Goal: Task Accomplishment & Management: Manage account settings

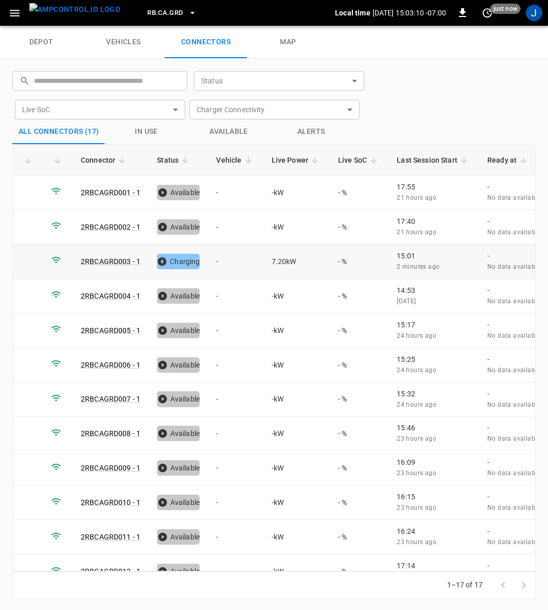
click at [215, 261] on td "-" at bounding box center [235, 261] width 55 height 34
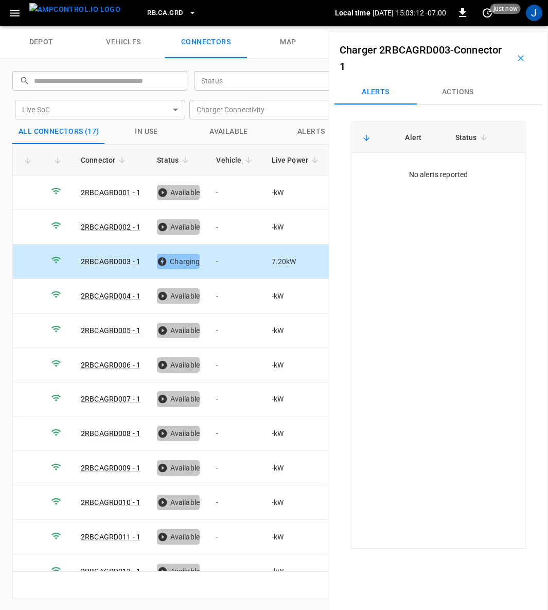
click at [454, 91] on button "Actions" at bounding box center [458, 92] width 82 height 25
drag, startPoint x: 448, startPoint y: 168, endPoint x: 453, endPoint y: 168, distance: 5.2
click at [449, 168] on input "Vehicle Name" at bounding box center [441, 170] width 82 height 13
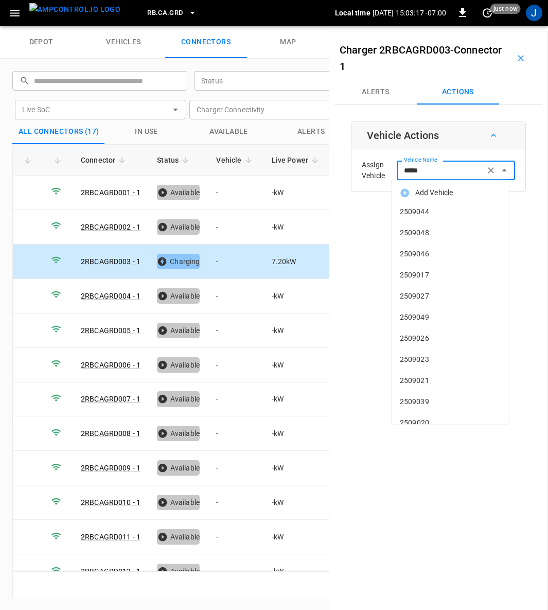
type input "******"
type input "*"
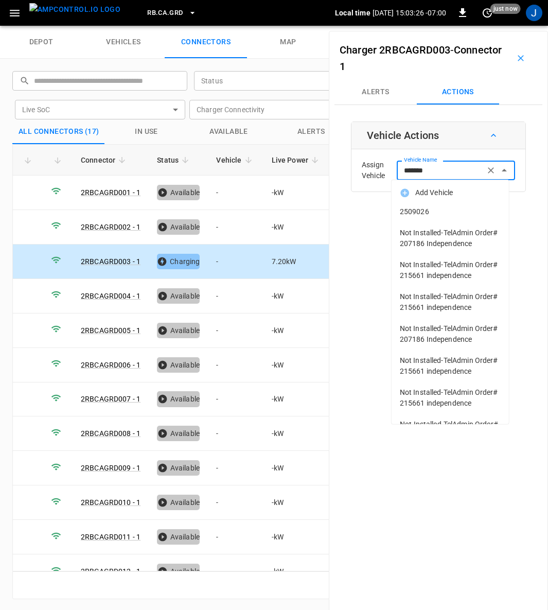
click at [440, 211] on span "2509026" at bounding box center [450, 211] width 101 height 11
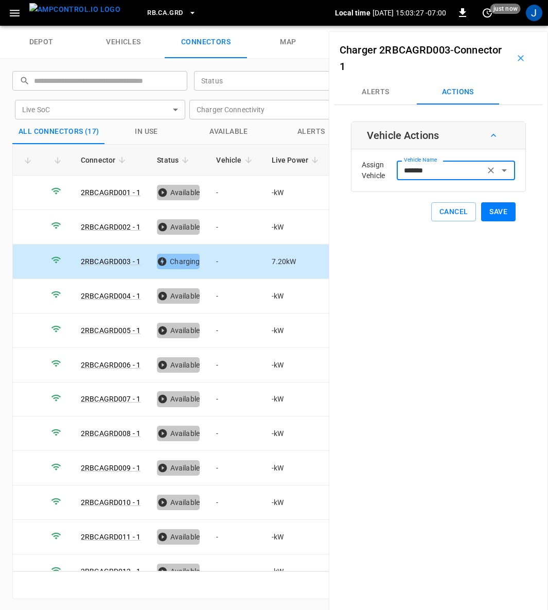
type input "*******"
click at [498, 213] on button "Save" at bounding box center [498, 211] width 34 height 19
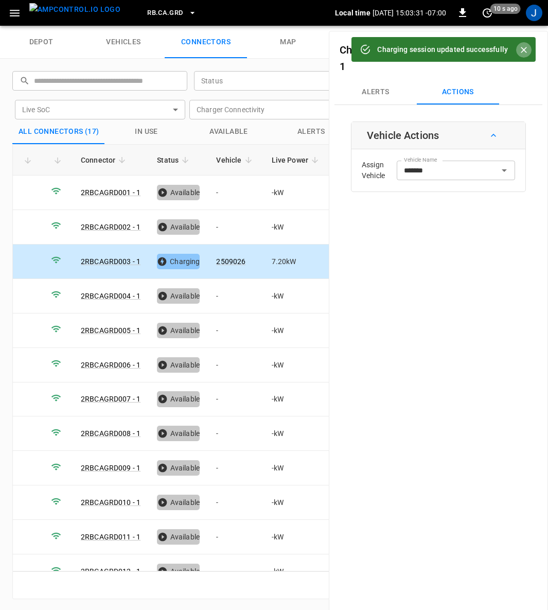
click at [522, 52] on icon "Close" at bounding box center [524, 50] width 10 height 10
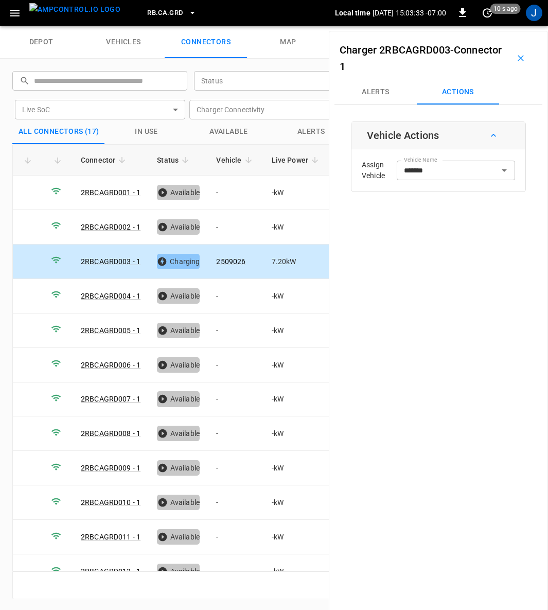
click at [518, 58] on icon "button" at bounding box center [521, 58] width 6 height 6
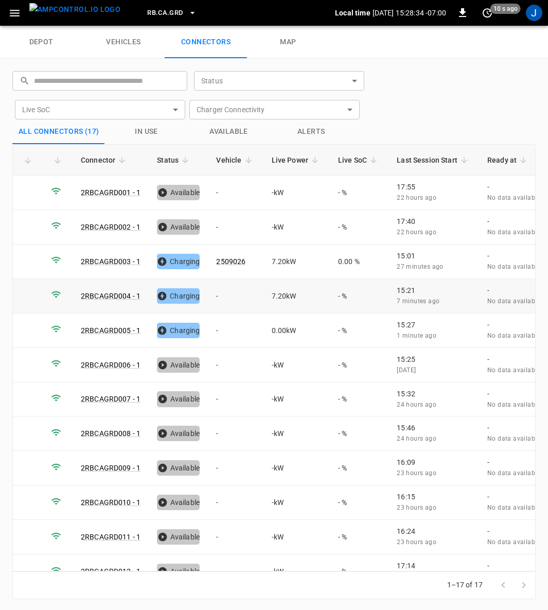
click at [217, 296] on td "-" at bounding box center [235, 296] width 55 height 34
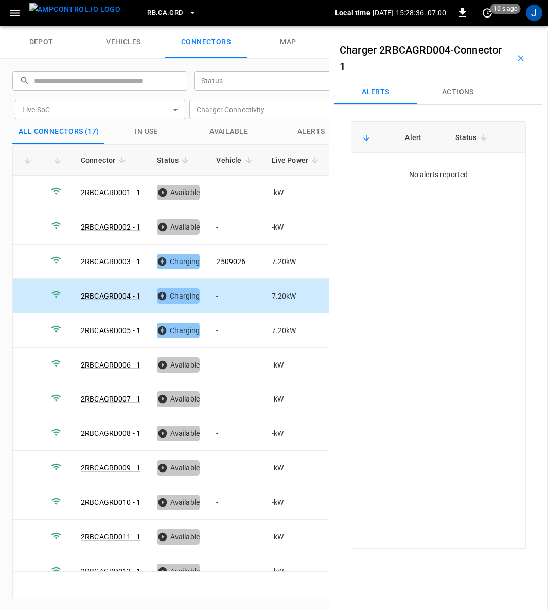
click at [460, 89] on button "Actions" at bounding box center [458, 92] width 82 height 25
click at [419, 168] on div "Vehicle Name Vehicle Name" at bounding box center [456, 170] width 118 height 19
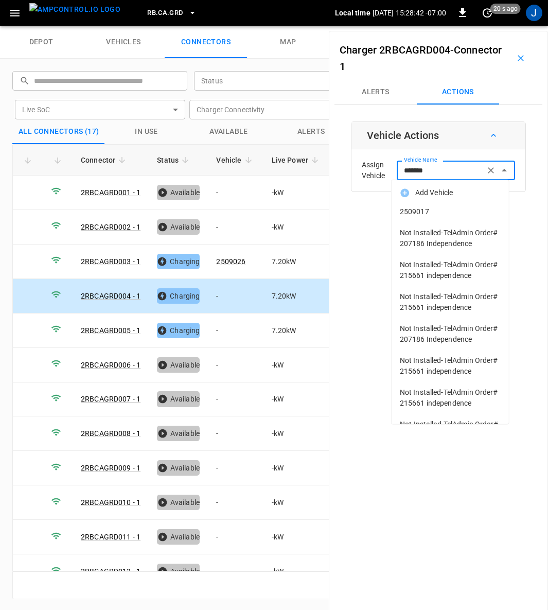
click at [437, 206] on span "2509017" at bounding box center [450, 211] width 101 height 11
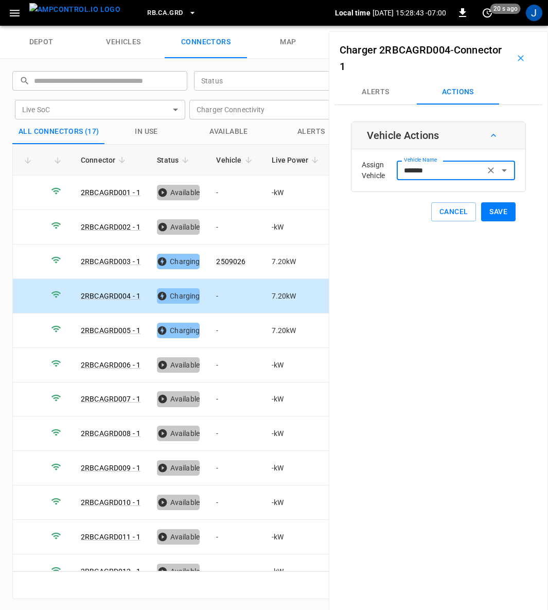
type input "*******"
click at [501, 211] on button "Save" at bounding box center [498, 211] width 34 height 19
click at [221, 329] on td "-" at bounding box center [235, 330] width 55 height 34
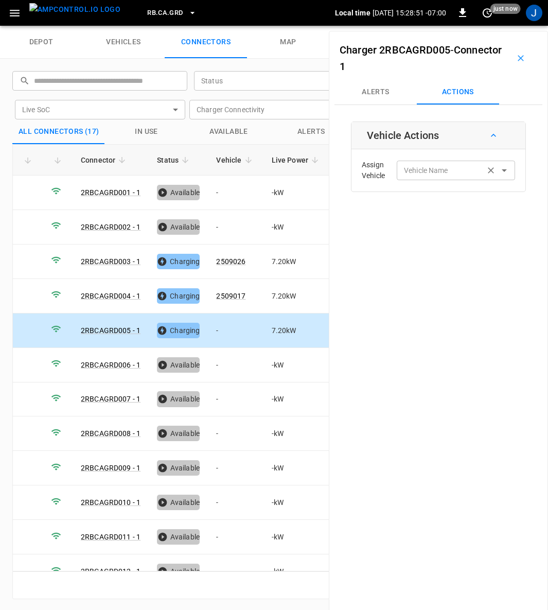
click at [402, 168] on div "Vehicle Name Vehicle Name" at bounding box center [456, 170] width 118 height 19
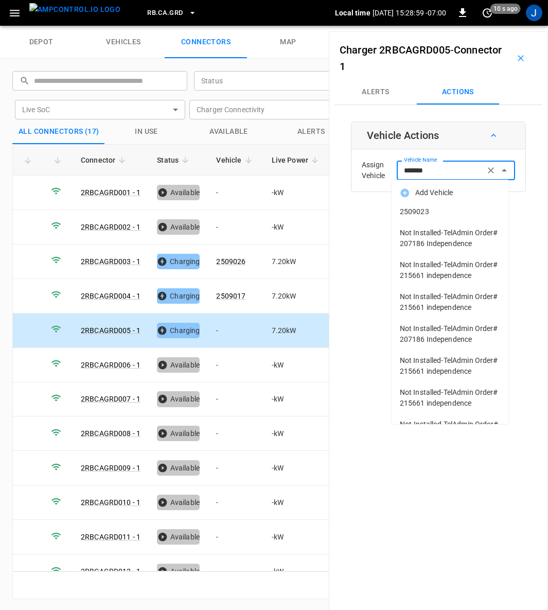
click at [432, 211] on span "2509023" at bounding box center [450, 211] width 101 height 11
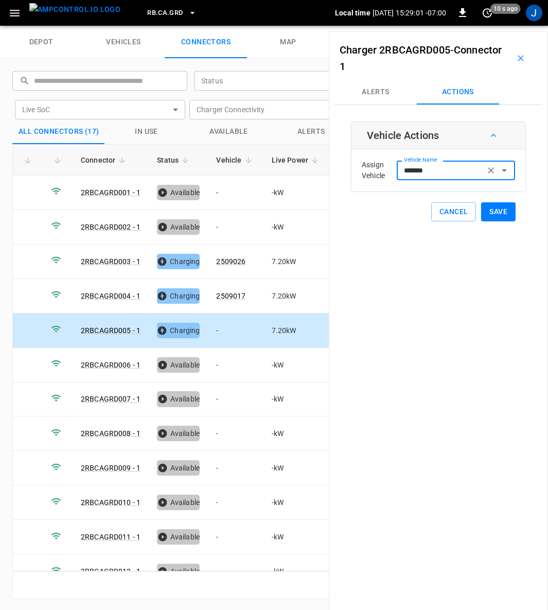
type input "*******"
click at [500, 207] on button "Save" at bounding box center [498, 211] width 34 height 19
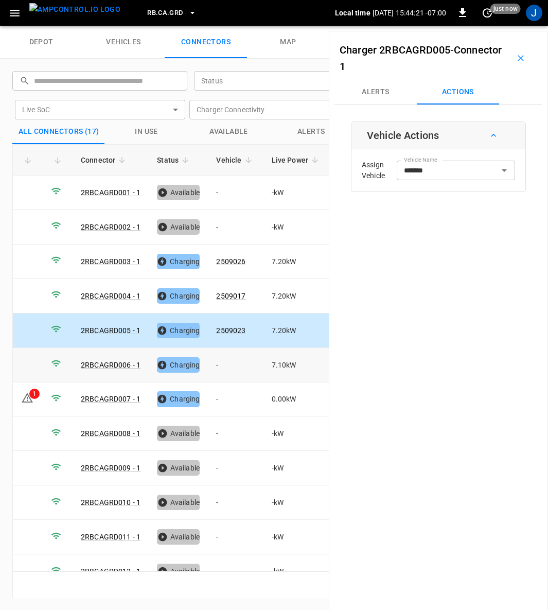
click at [220, 358] on td "-" at bounding box center [235, 365] width 55 height 34
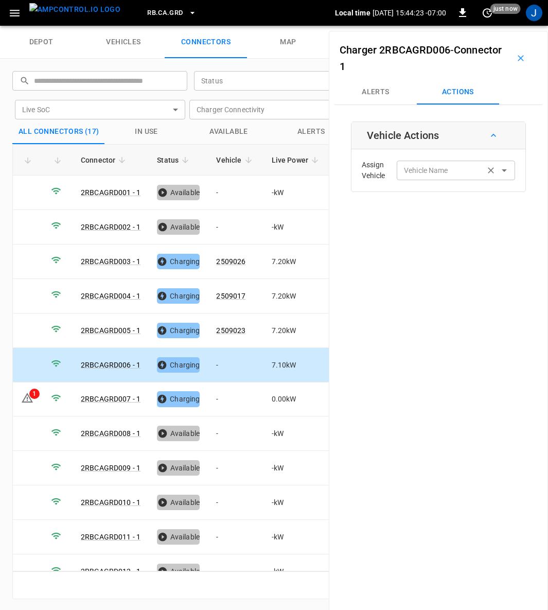
click at [440, 173] on div "Vehicle Name Vehicle Name" at bounding box center [456, 170] width 118 height 19
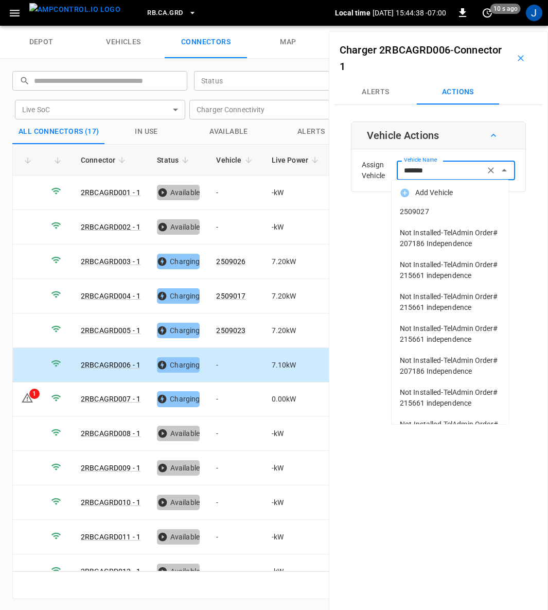
click at [426, 213] on span "2509027" at bounding box center [450, 211] width 101 height 11
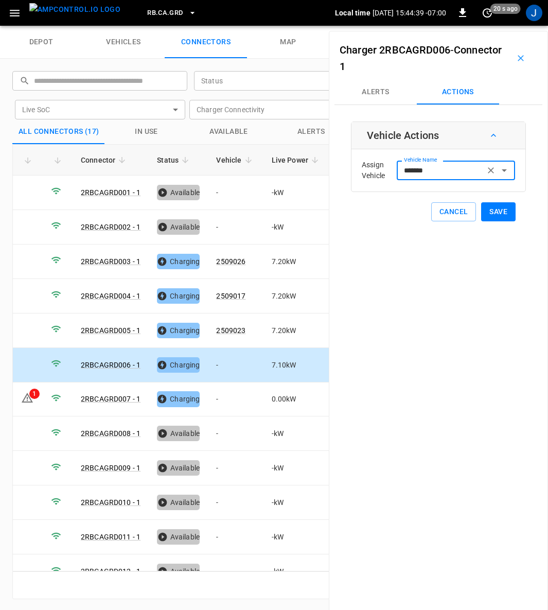
type input "*******"
click at [485, 213] on button "Save" at bounding box center [498, 211] width 34 height 19
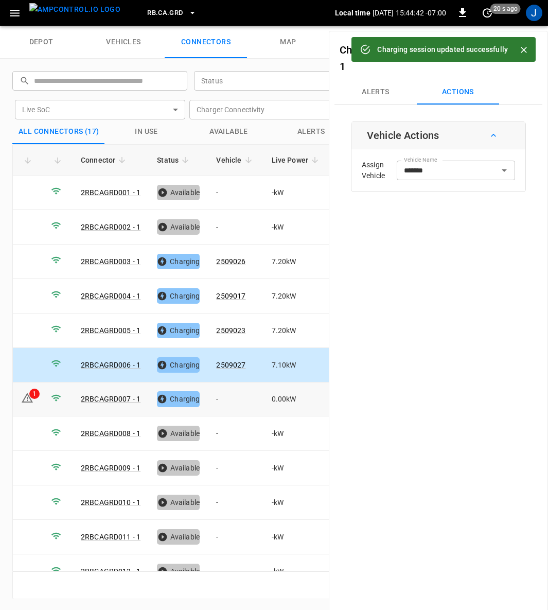
click at [31, 391] on div "1" at bounding box center [34, 393] width 10 height 10
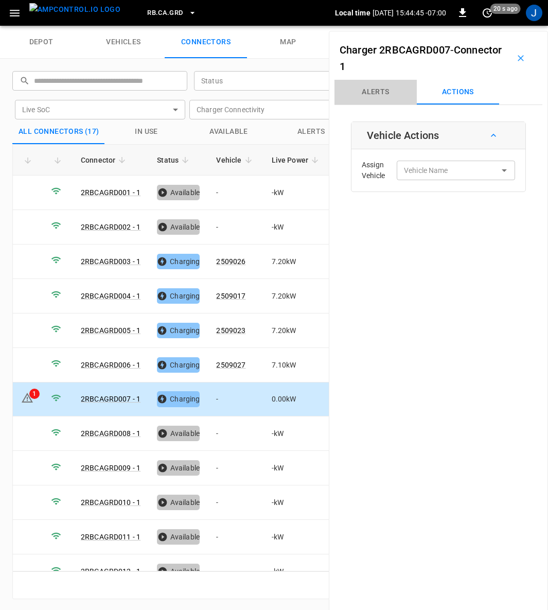
click at [390, 92] on button "Alerts" at bounding box center [375, 92] width 82 height 25
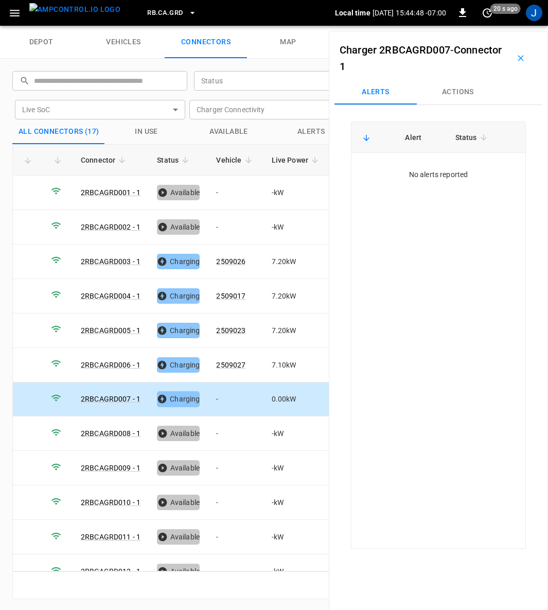
click at [465, 91] on button "Actions" at bounding box center [458, 92] width 82 height 25
click at [217, 392] on td "-" at bounding box center [235, 399] width 55 height 34
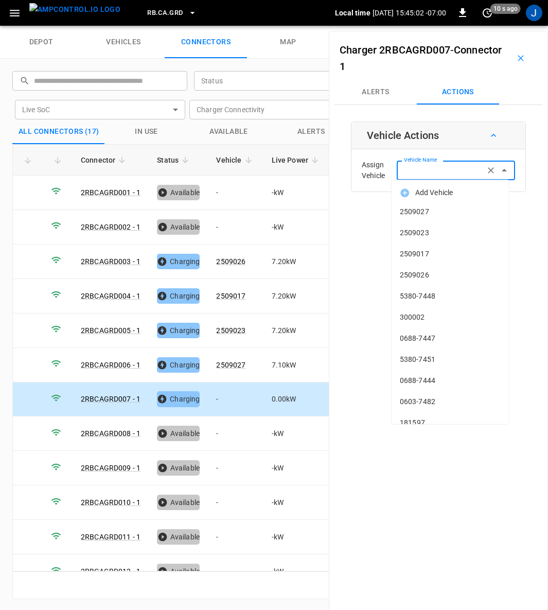
click at [444, 168] on input "Vehicle Name" at bounding box center [441, 170] width 82 height 13
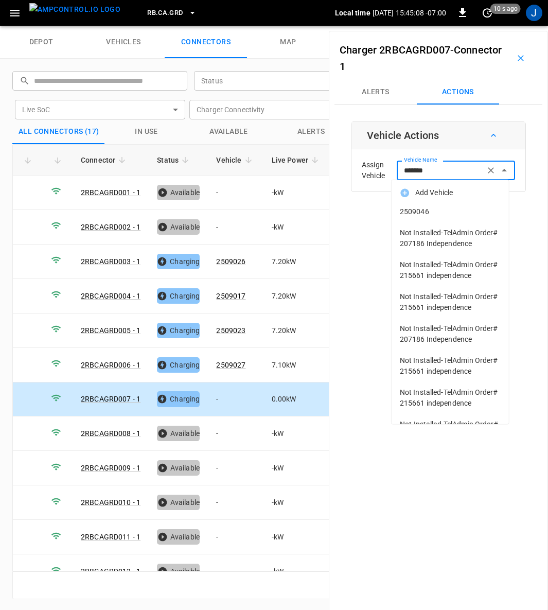
click at [410, 213] on span "2509046" at bounding box center [450, 211] width 101 height 11
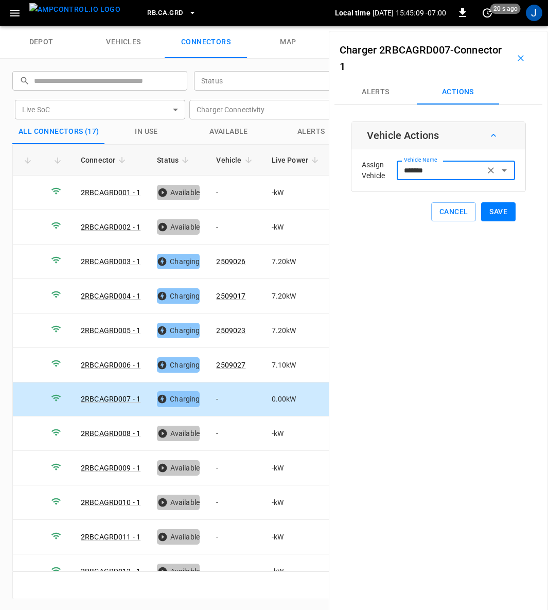
type input "*******"
click at [493, 208] on button "Save" at bounding box center [498, 211] width 34 height 19
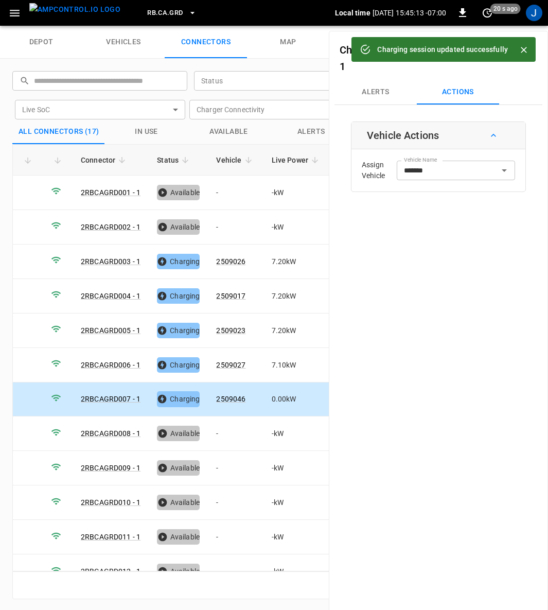
click at [445, 378] on div "Charger 2RBCAGRD007 - Connector 1 Alerts Actions Vehicle Actions Assign Vehicle…" at bounding box center [438, 336] width 219 height 610
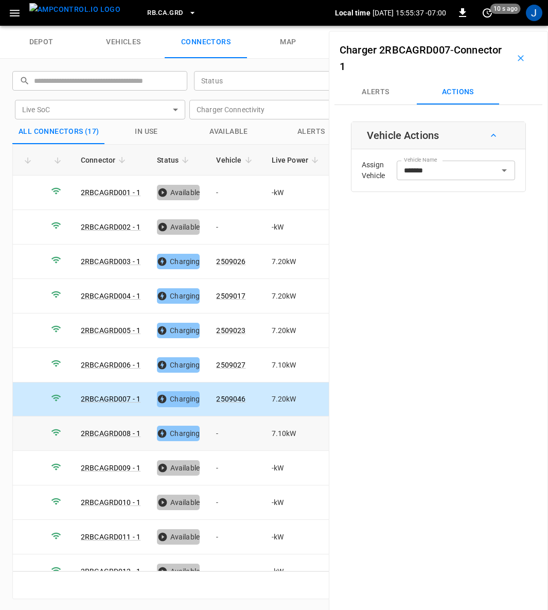
click at [214, 431] on td "-" at bounding box center [235, 433] width 55 height 34
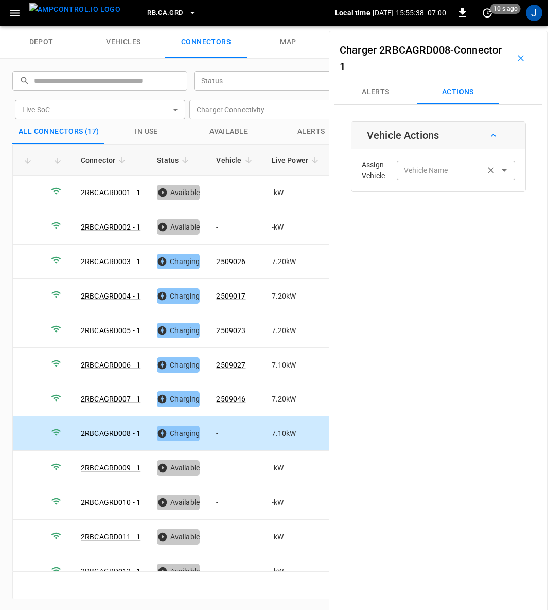
click at [431, 173] on div "Vehicle Name Vehicle Name" at bounding box center [456, 170] width 118 height 19
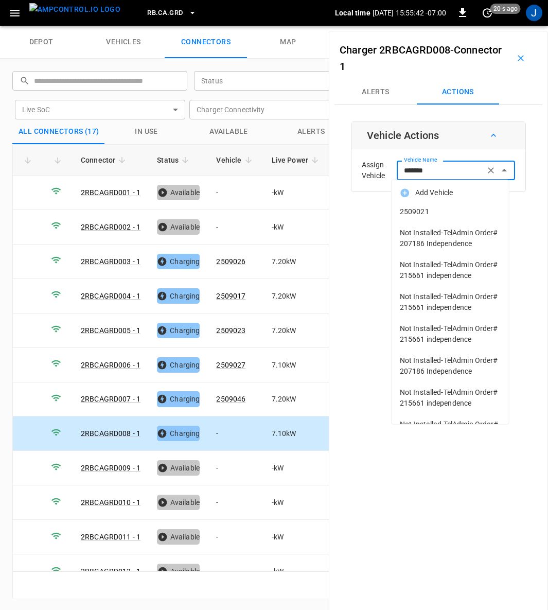
click at [439, 215] on span "2509021" at bounding box center [450, 211] width 101 height 11
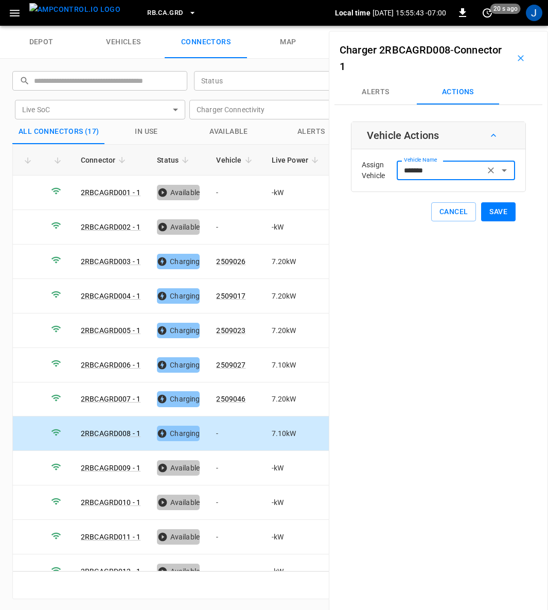
type input "*******"
click at [495, 212] on button "Save" at bounding box center [498, 211] width 34 height 19
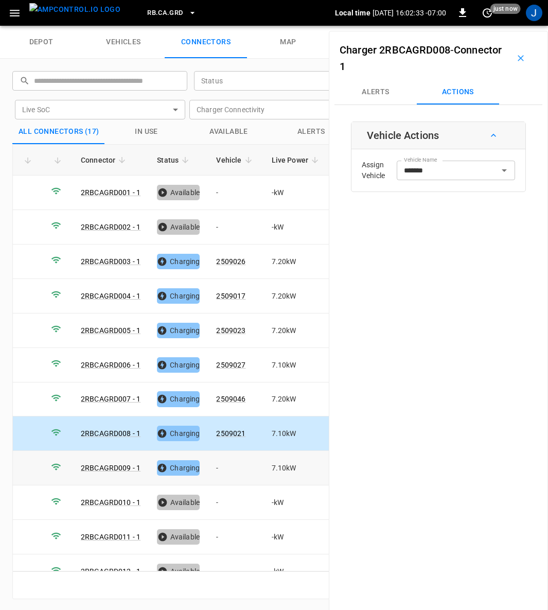
click at [222, 465] on td "-" at bounding box center [235, 468] width 55 height 34
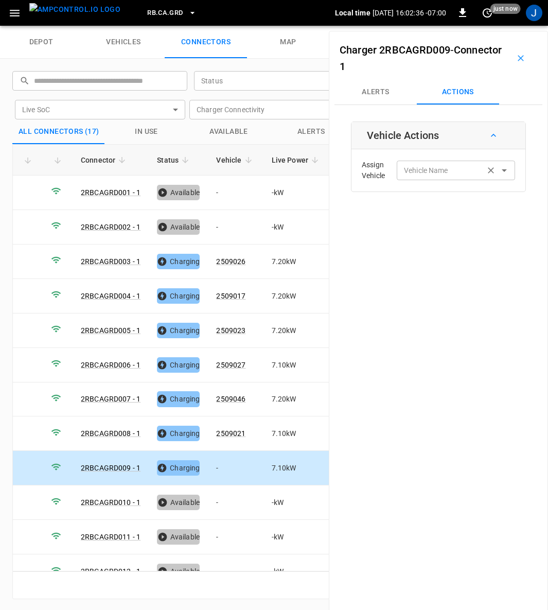
click at [423, 171] on div "Vehicle Name Vehicle Name" at bounding box center [456, 170] width 118 height 19
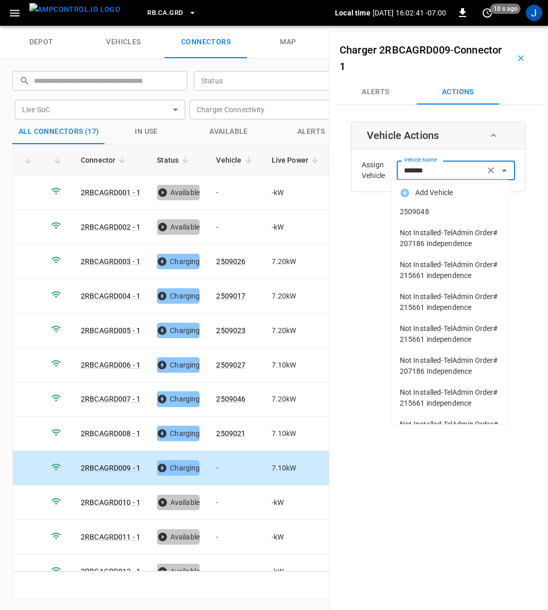
click at [449, 211] on span "2509048" at bounding box center [450, 211] width 101 height 11
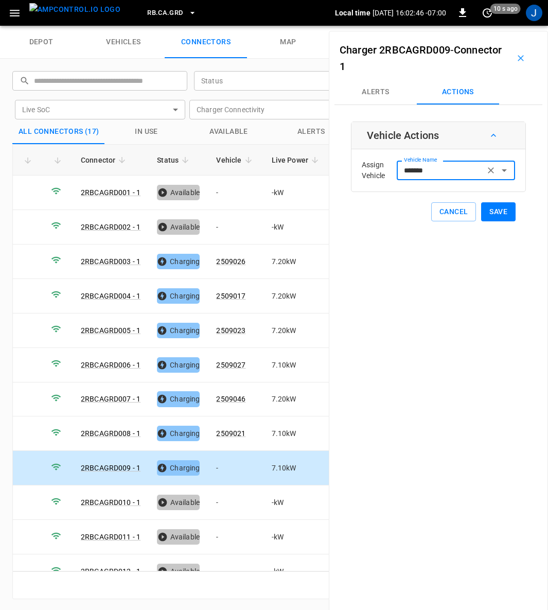
type input "*******"
click at [498, 209] on button "Save" at bounding box center [498, 211] width 34 height 19
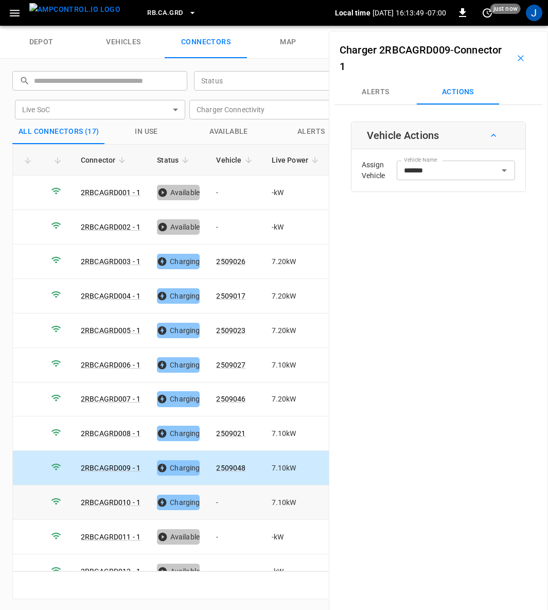
click at [215, 494] on td "-" at bounding box center [235, 502] width 55 height 34
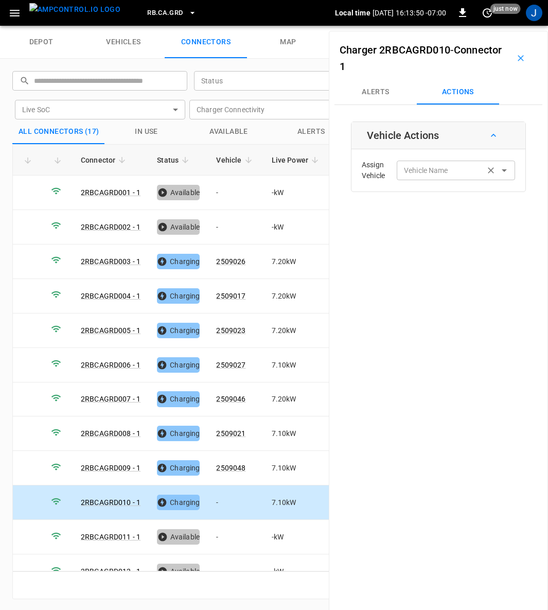
click at [429, 168] on div "Vehicle Name Vehicle Name" at bounding box center [456, 170] width 118 height 19
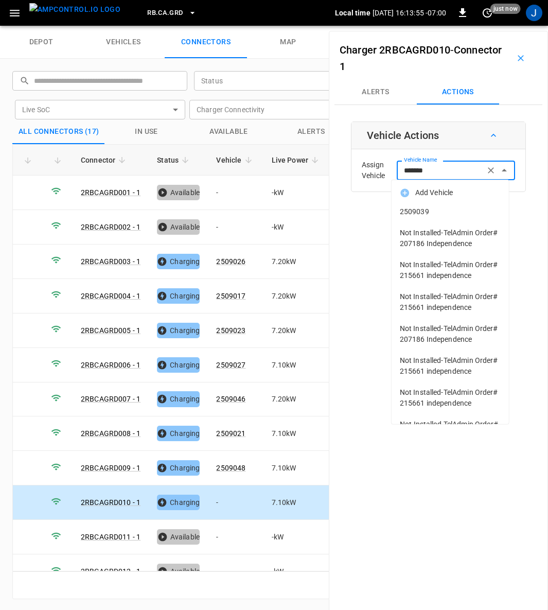
click at [399, 206] on li "2509039" at bounding box center [450, 211] width 117 height 21
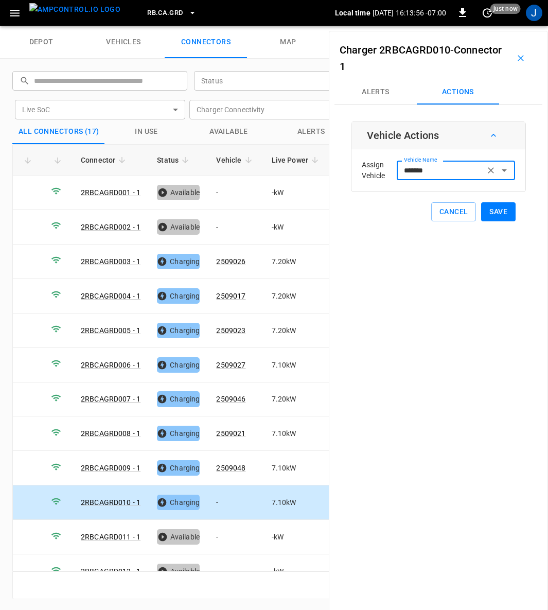
type input "*******"
click at [488, 215] on button "Save" at bounding box center [498, 211] width 34 height 19
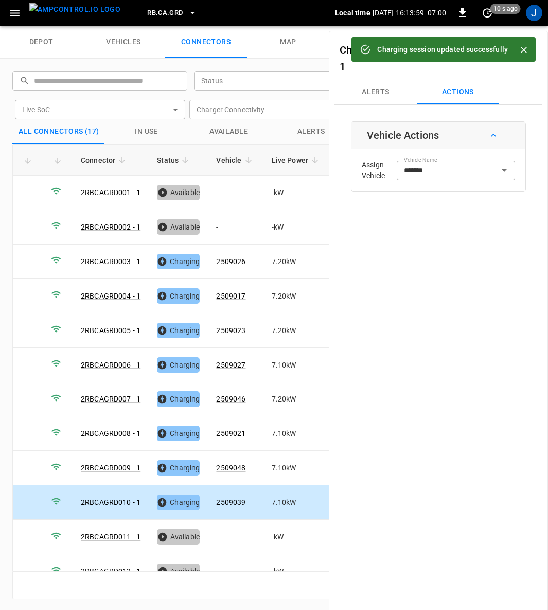
click at [528, 49] on icon "Close" at bounding box center [524, 50] width 10 height 10
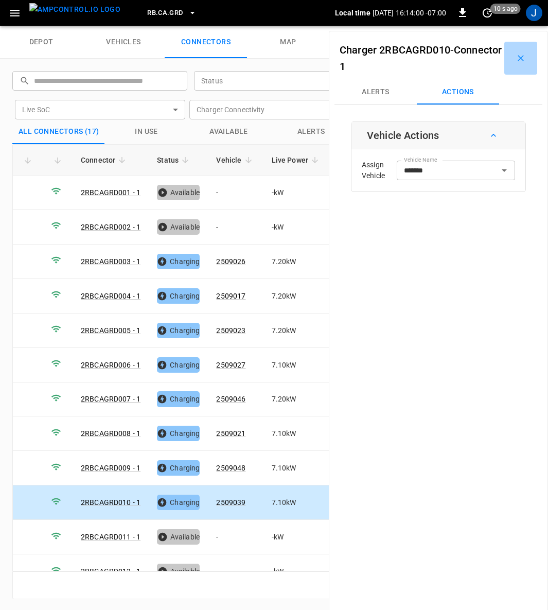
click at [517, 51] on button "button" at bounding box center [520, 58] width 33 height 33
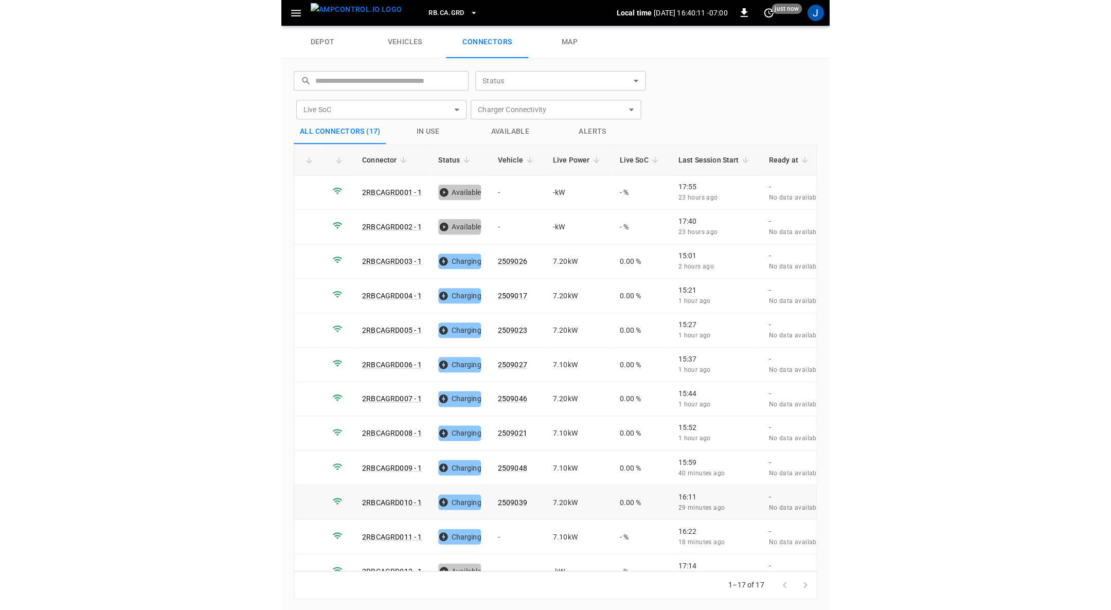
scroll to position [183, 0]
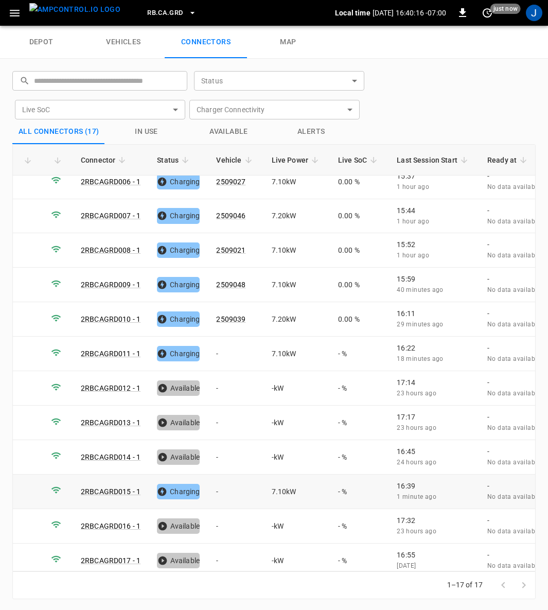
click at [217, 480] on td "-" at bounding box center [235, 491] width 55 height 34
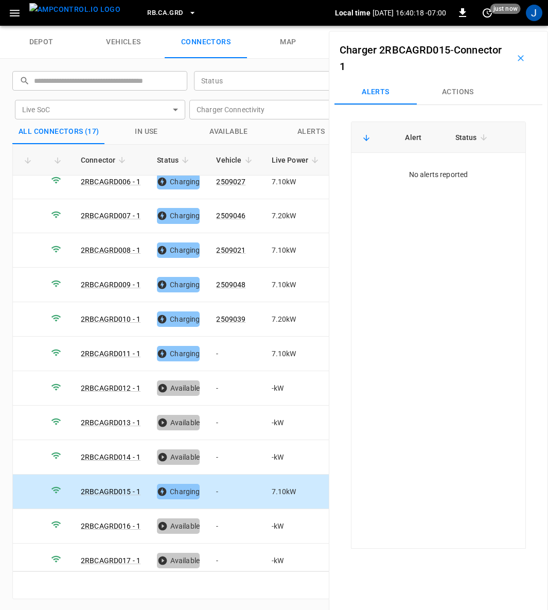
click at [459, 89] on button "Actions" at bounding box center [458, 92] width 82 height 25
click at [449, 172] on input "Vehicle Name" at bounding box center [441, 170] width 82 height 13
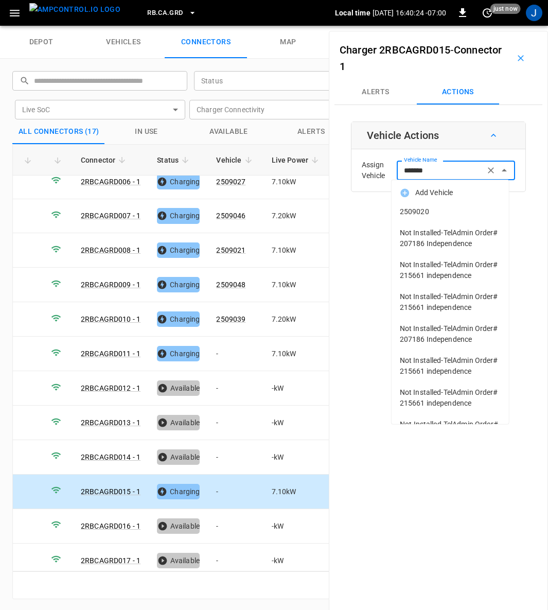
click at [435, 208] on span "2509020" at bounding box center [450, 211] width 101 height 11
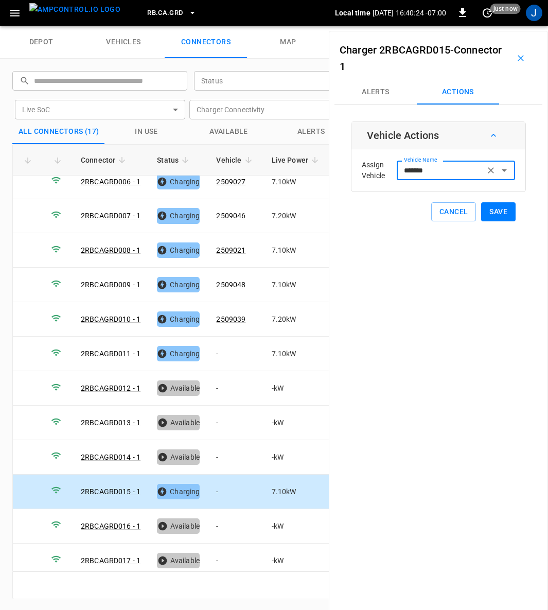
type input "*******"
click at [498, 211] on button "Save" at bounding box center [498, 211] width 34 height 19
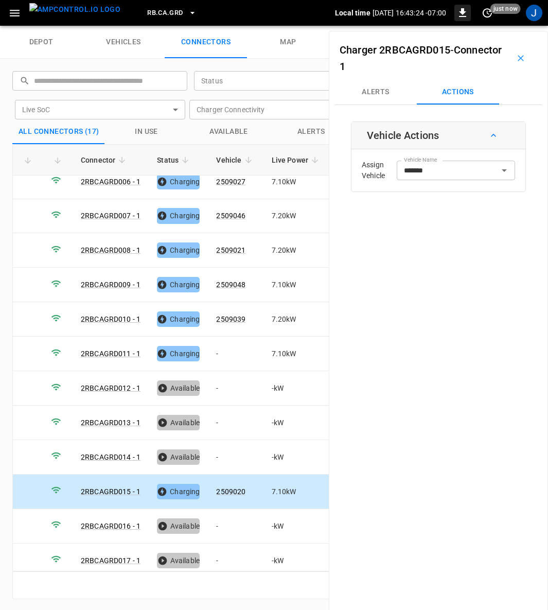
scroll to position [176, 0]
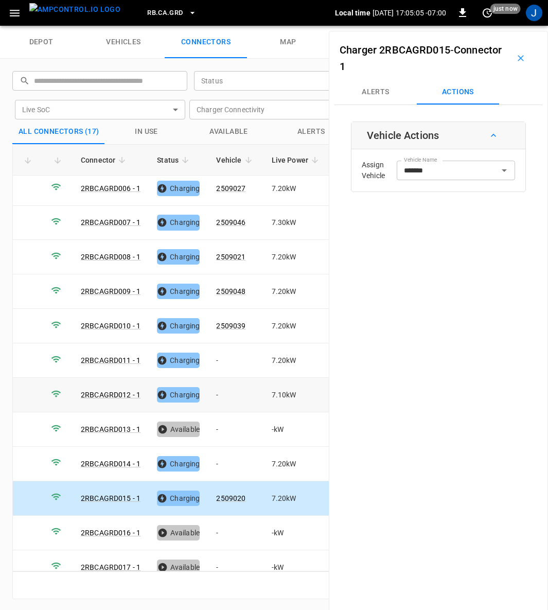
click at [213, 389] on td "-" at bounding box center [235, 395] width 55 height 34
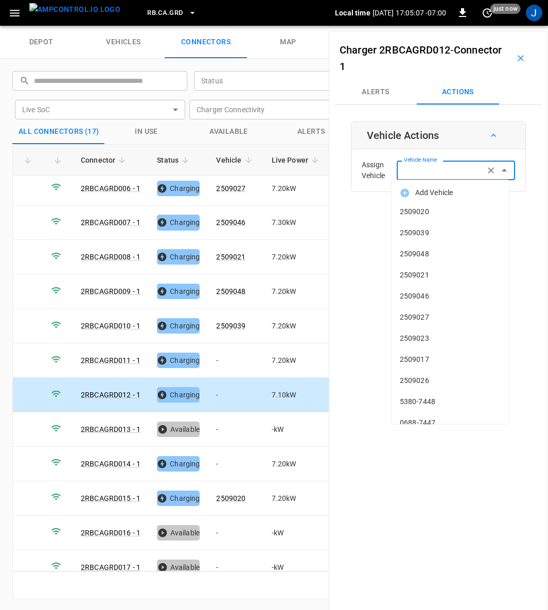
click at [424, 168] on div "Vehicle Name Vehicle Name" at bounding box center [456, 170] width 118 height 19
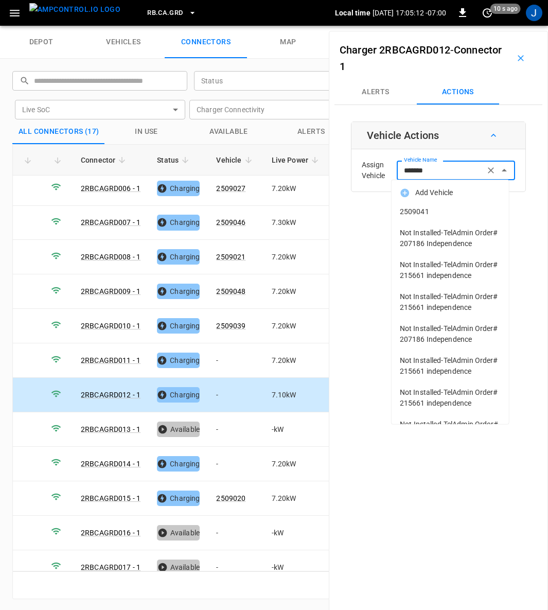
click at [423, 208] on span "2509041" at bounding box center [450, 211] width 101 height 11
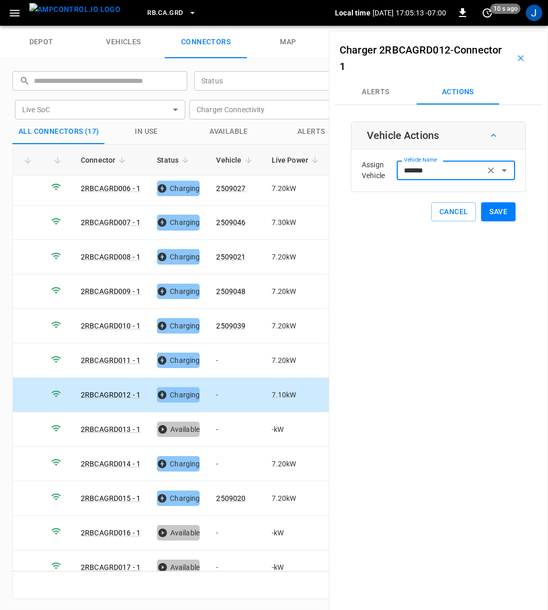
type input "*******"
click at [493, 211] on button "Save" at bounding box center [498, 211] width 34 height 19
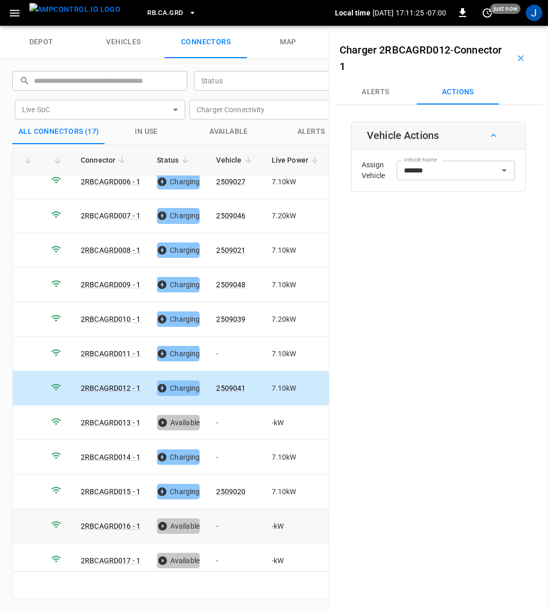
scroll to position [1, 0]
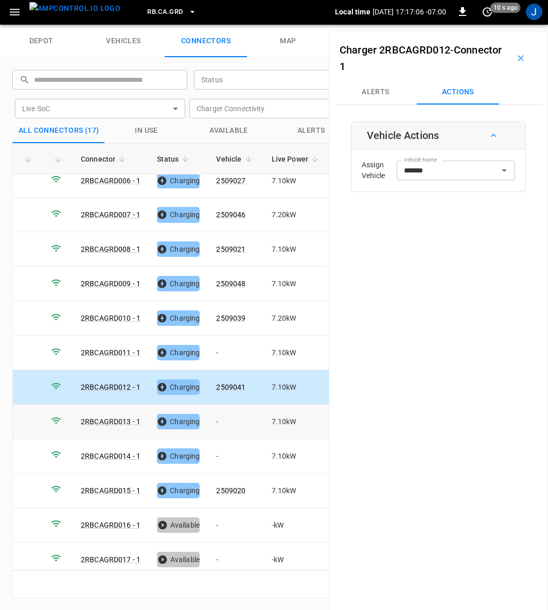
click at [224, 411] on td "-" at bounding box center [235, 421] width 55 height 34
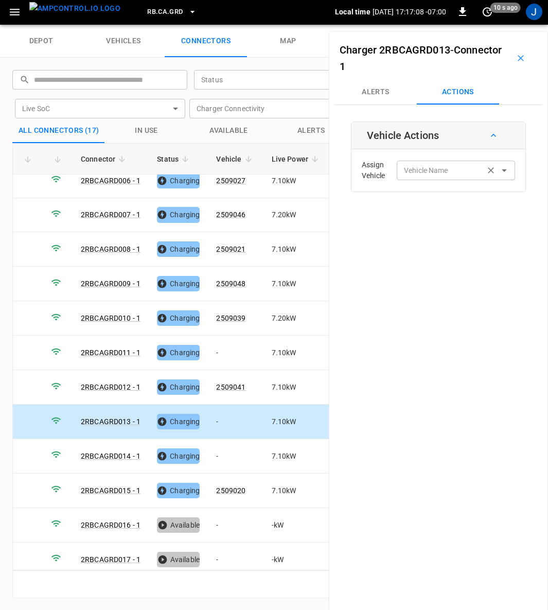
click at [446, 171] on input "Vehicle Name" at bounding box center [441, 170] width 82 height 13
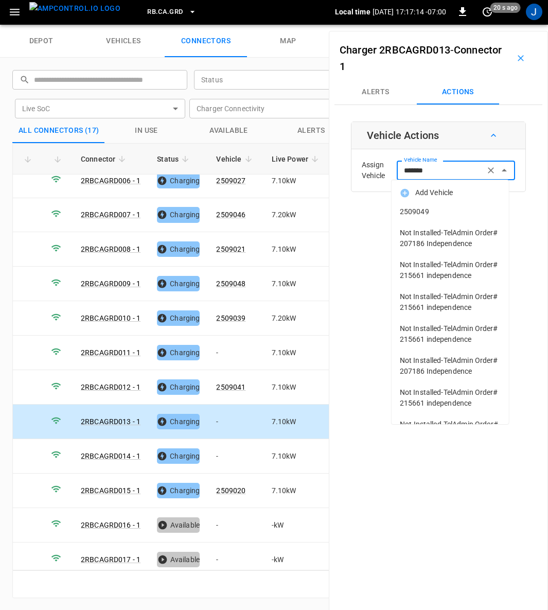
click at [420, 200] on li "Add Vehicle" at bounding box center [450, 192] width 117 height 17
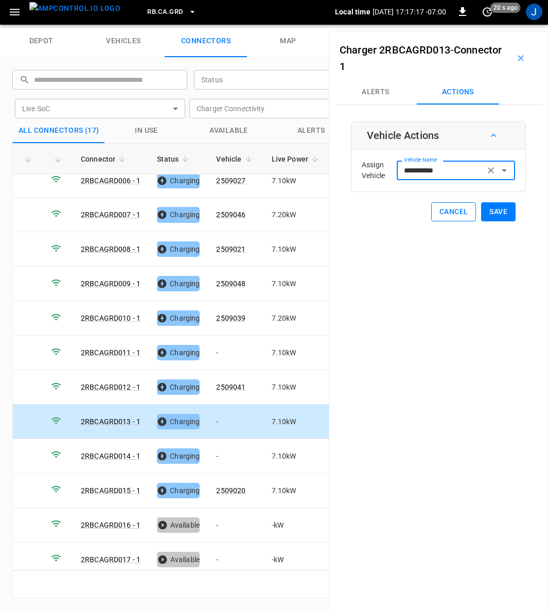
type input "**********"
click at [449, 204] on button "Cancel" at bounding box center [453, 211] width 45 height 19
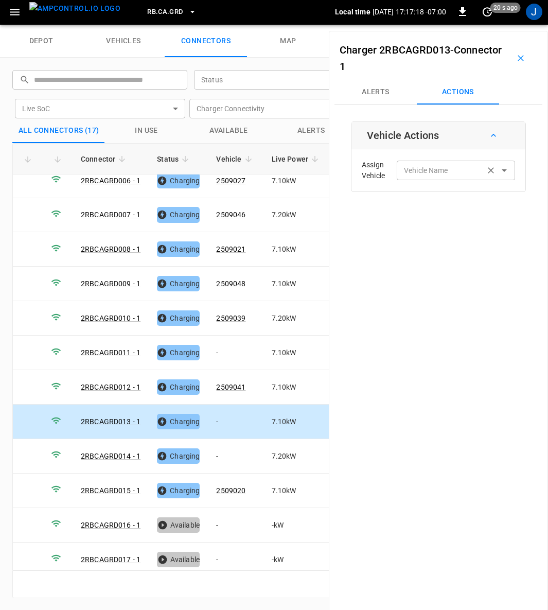
click at [447, 173] on input "Vehicle Name" at bounding box center [441, 170] width 82 height 13
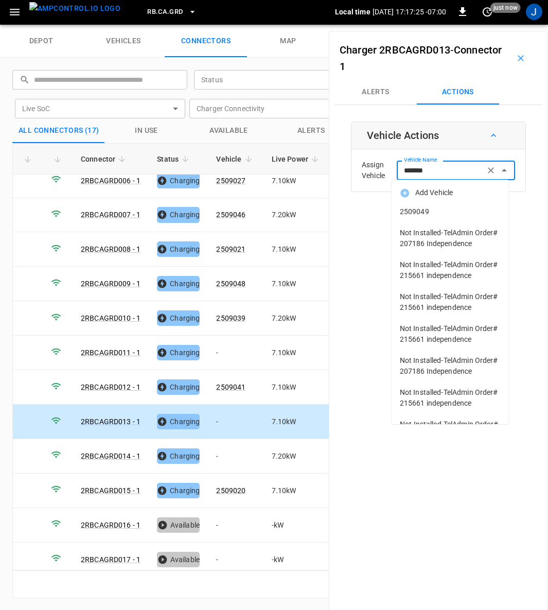
click at [420, 206] on span "2509049" at bounding box center [450, 211] width 101 height 11
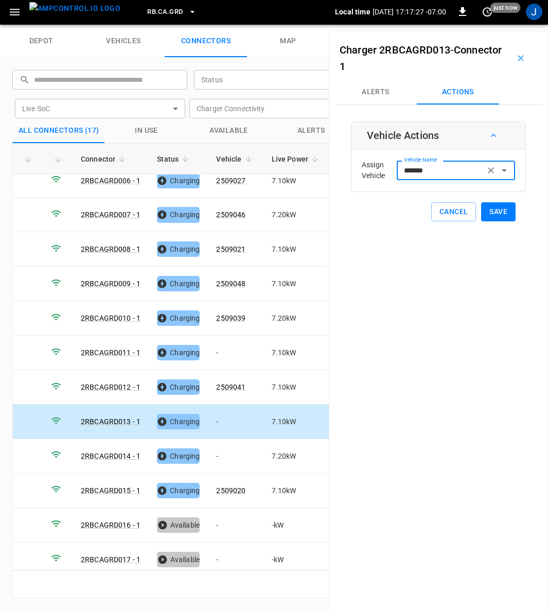
type input "*******"
click at [494, 212] on button "Save" at bounding box center [498, 211] width 34 height 19
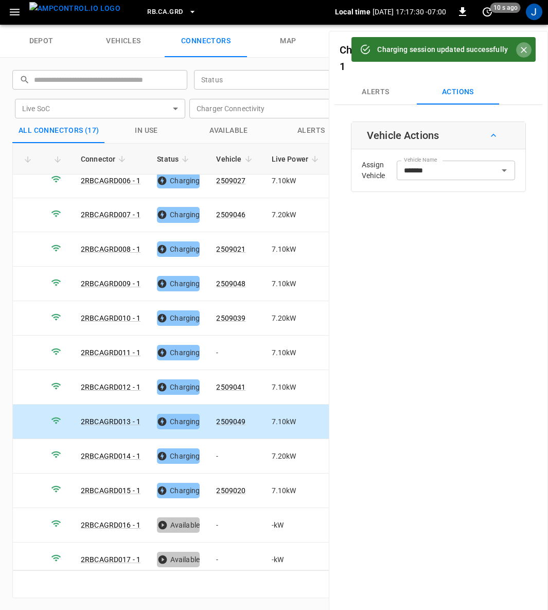
click at [527, 50] on icon "Close" at bounding box center [524, 50] width 10 height 10
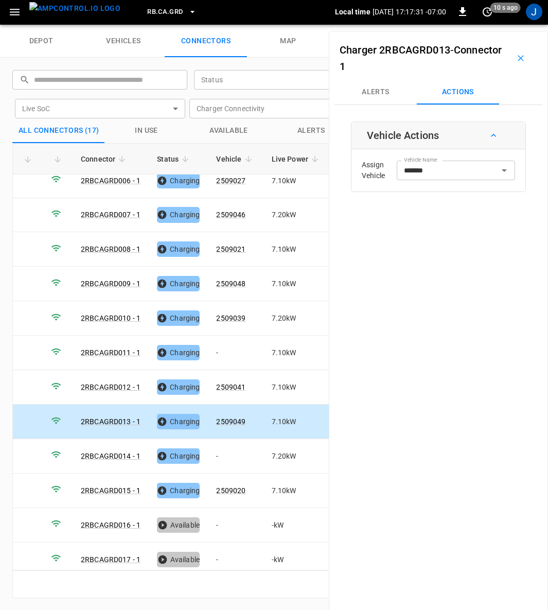
click at [518, 58] on icon "button" at bounding box center [521, 58] width 6 height 6
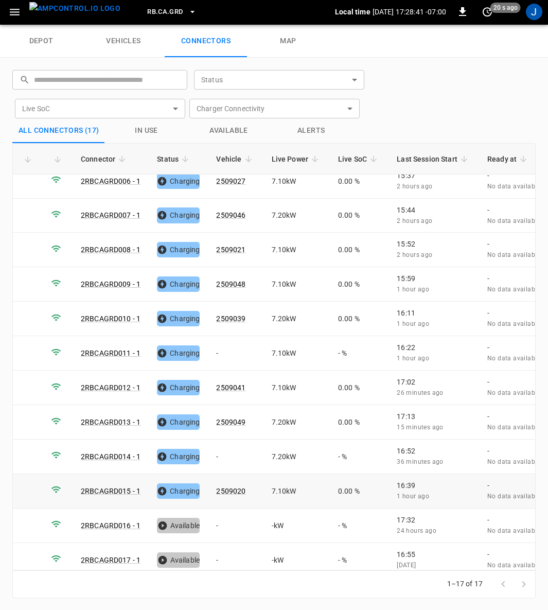
scroll to position [183, 0]
click at [218, 509] on td "-" at bounding box center [235, 525] width 55 height 34
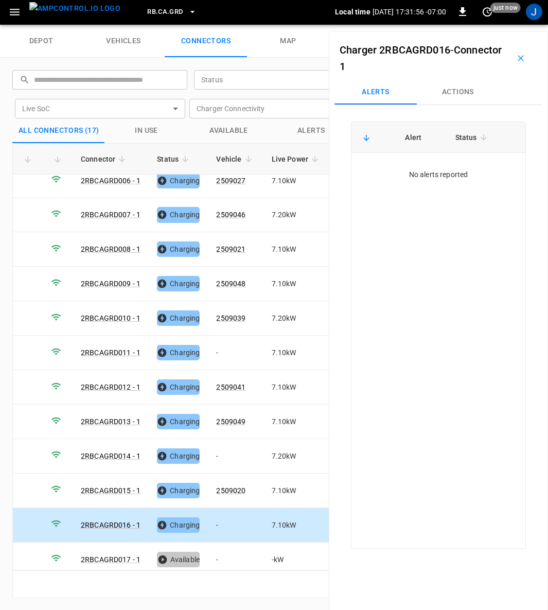
click at [454, 95] on button "Actions" at bounding box center [458, 92] width 82 height 25
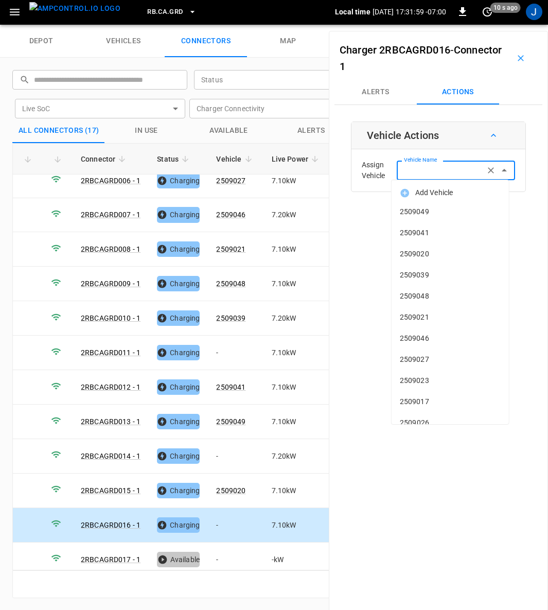
click at [460, 172] on input "Vehicle Name" at bounding box center [441, 170] width 82 height 13
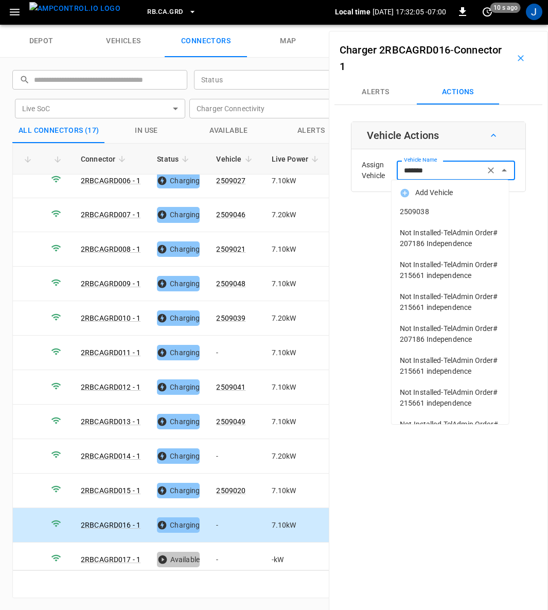
click at [427, 218] on li "2509038" at bounding box center [450, 211] width 117 height 21
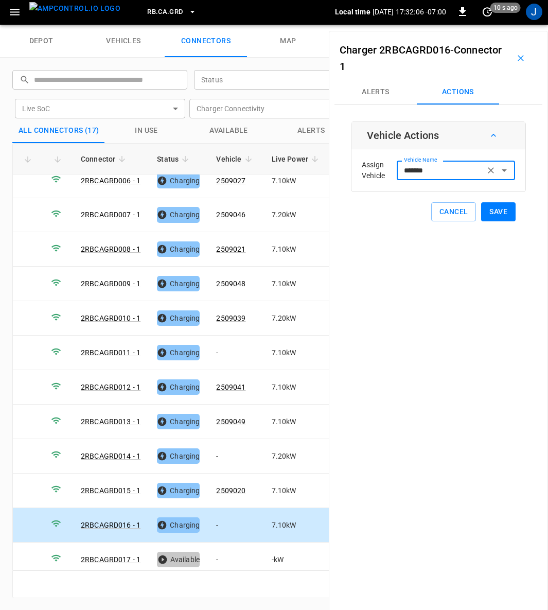
type input "*******"
click at [493, 214] on button "Save" at bounding box center [498, 211] width 34 height 19
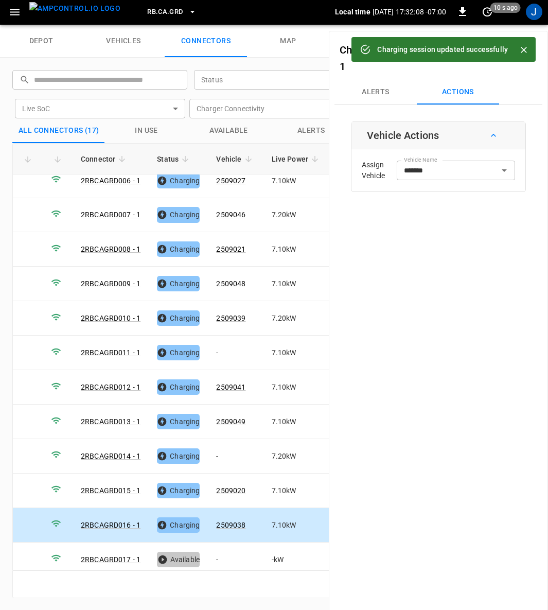
click at [526, 49] on icon "Close" at bounding box center [524, 50] width 10 height 10
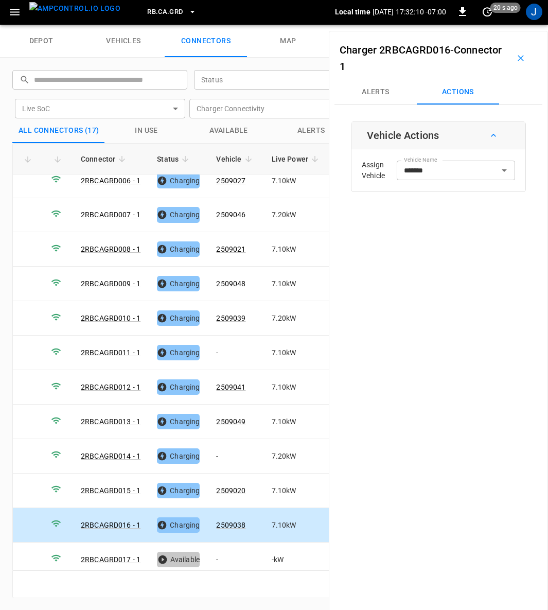
click at [520, 58] on button "button" at bounding box center [520, 58] width 33 height 33
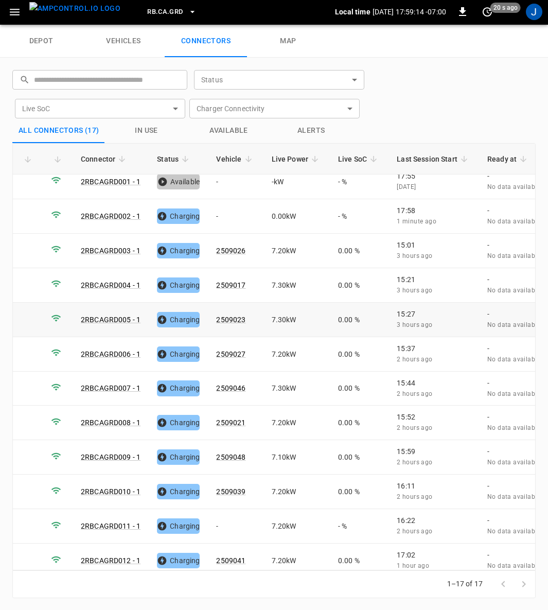
scroll to position [0, 0]
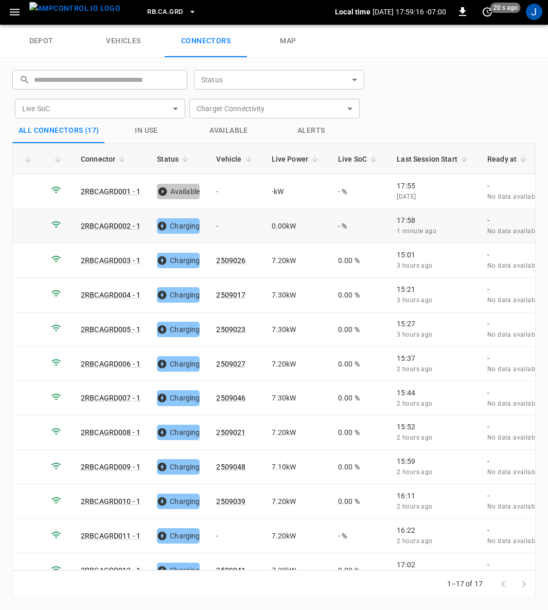
click at [222, 225] on td "-" at bounding box center [235, 226] width 55 height 34
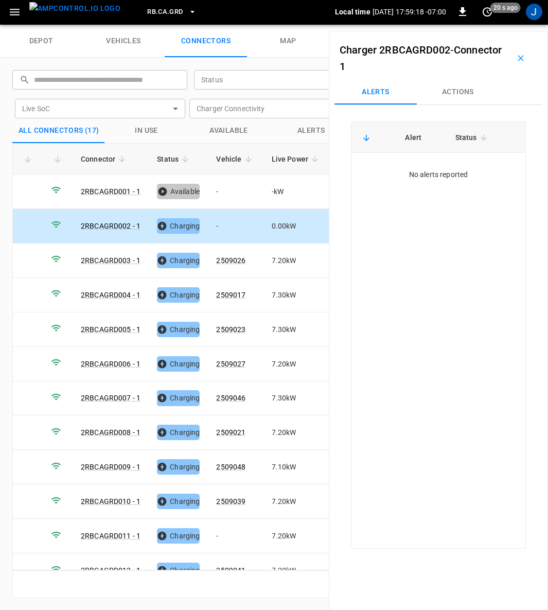
click at [448, 88] on button "Actions" at bounding box center [458, 92] width 82 height 25
click at [426, 168] on div "Vehicle Name Vehicle Name" at bounding box center [456, 170] width 118 height 19
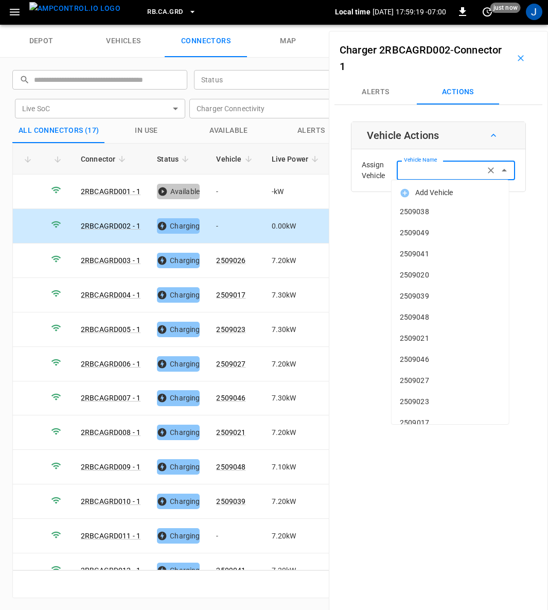
type input "*"
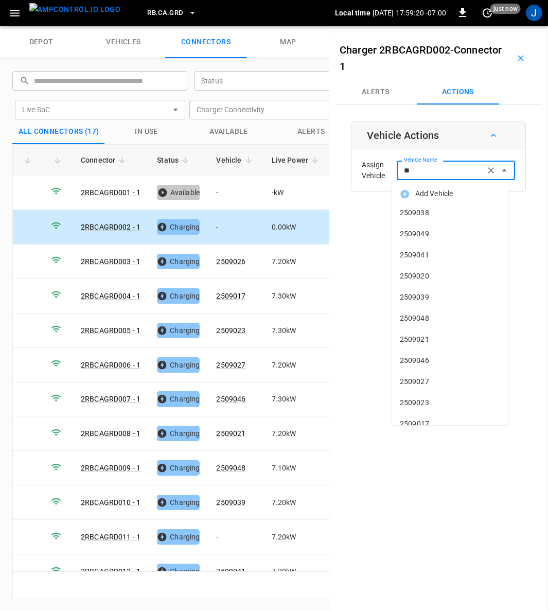
scroll to position [1, 0]
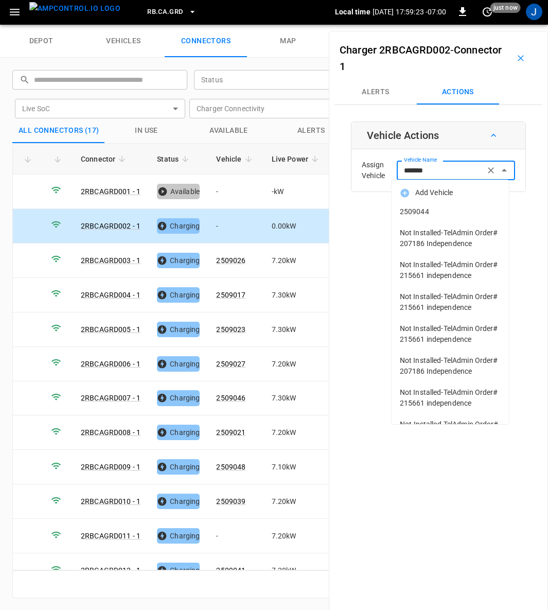
click at [420, 206] on span "2509044" at bounding box center [450, 211] width 101 height 11
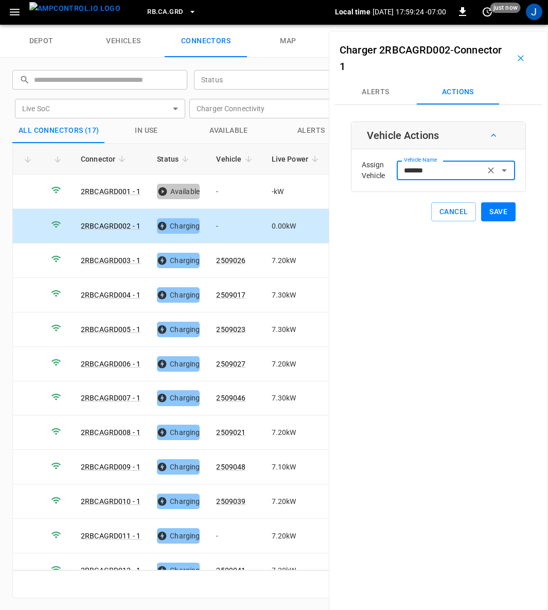
type input "*******"
click at [496, 210] on button "Save" at bounding box center [498, 211] width 34 height 19
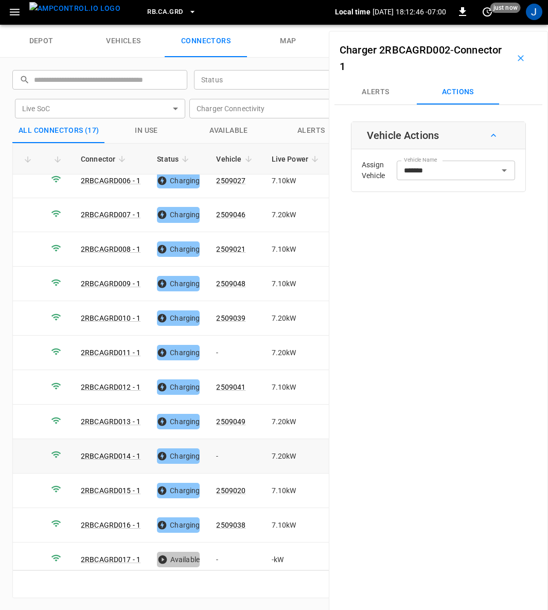
scroll to position [0, 0]
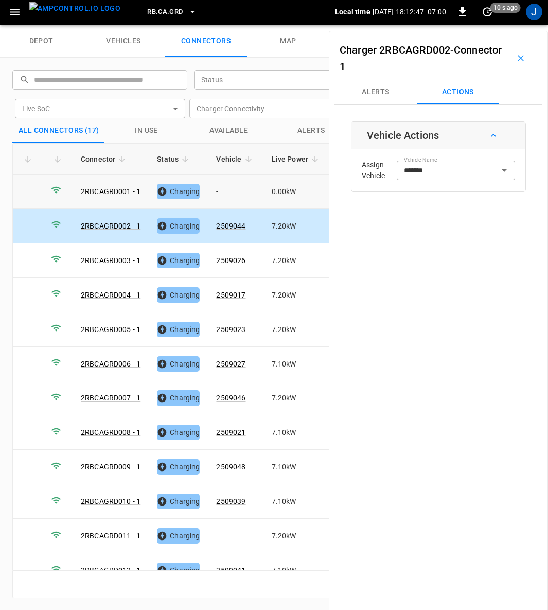
click at [219, 190] on td "-" at bounding box center [235, 191] width 55 height 34
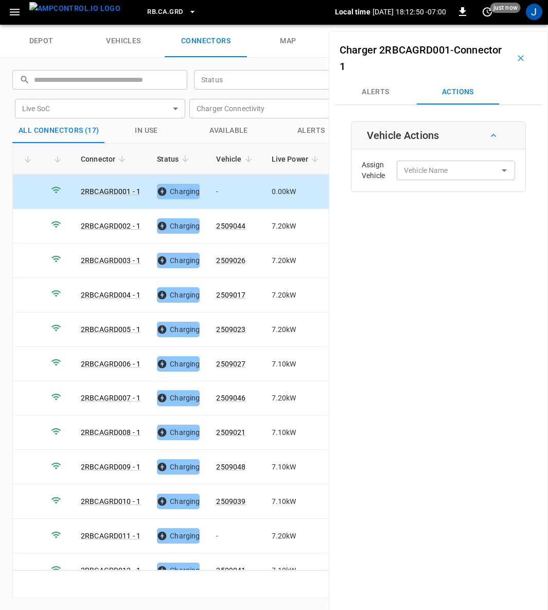
click at [448, 169] on input "Vehicle Name" at bounding box center [441, 170] width 82 height 13
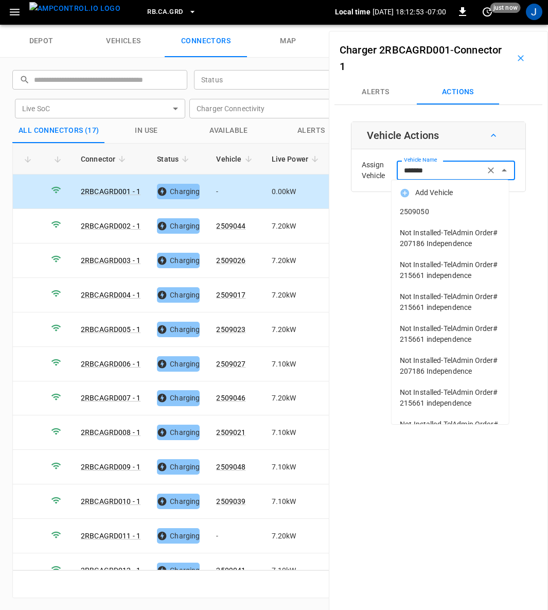
click at [418, 213] on span "2509050" at bounding box center [450, 211] width 101 height 11
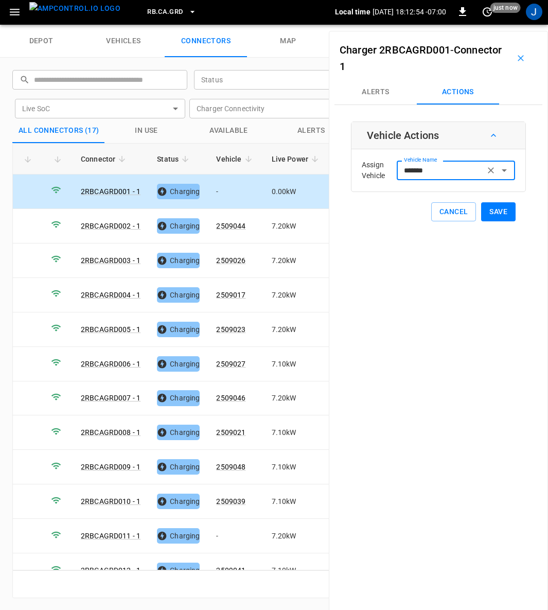
type input "*******"
click at [483, 206] on button "Save" at bounding box center [498, 211] width 34 height 19
